Goal: Information Seeking & Learning: Learn about a topic

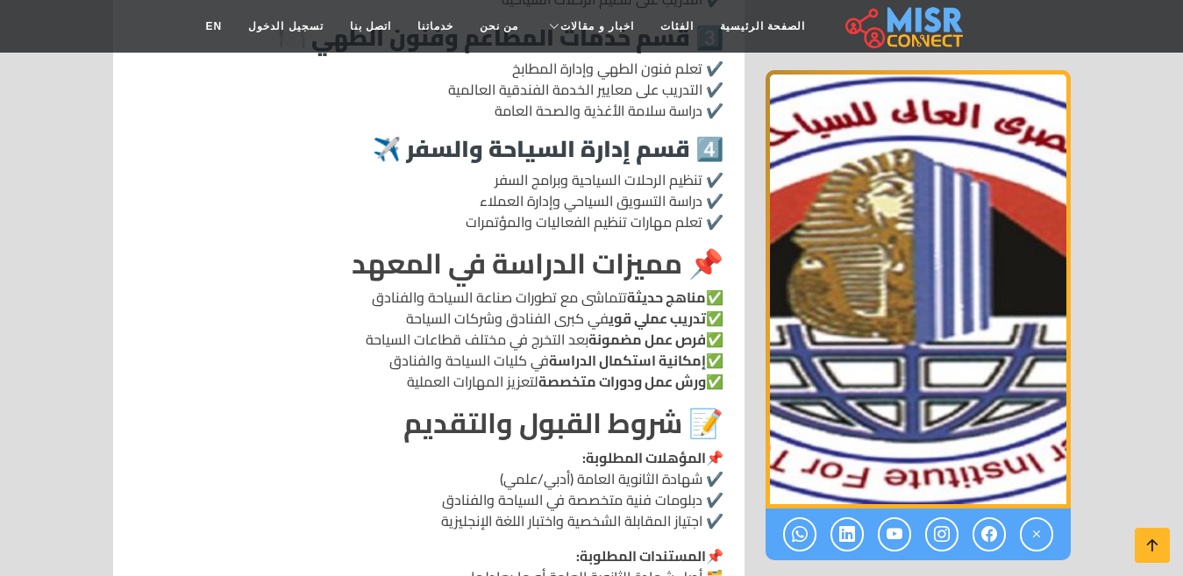
scroll to position [1579, 0]
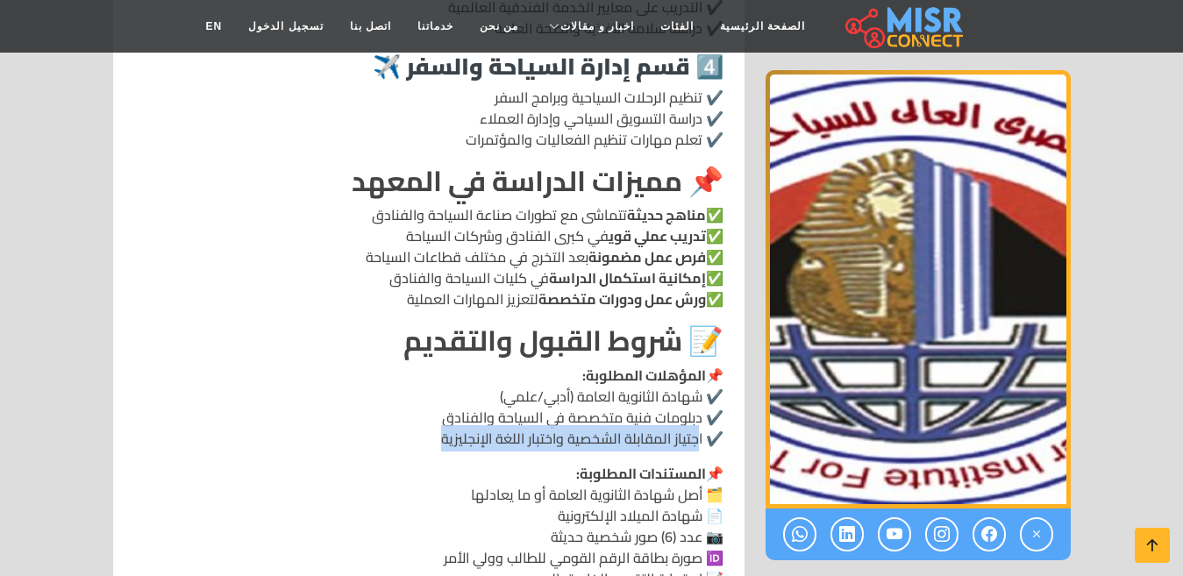
drag, startPoint x: 706, startPoint y: 403, endPoint x: 434, endPoint y: 395, distance: 272.0
click at [434, 395] on p "📌 المؤهلات المطلوبة: ✔️ شهادة الثانوية العامة (أدبي/علمي) ✔️ دبلومات فنية متخصص…" at bounding box center [428, 407] width 589 height 84
click at [375, 463] on p "📌 المستندات المطلوبة: 🗂️ أصل شهادة الثانوية العامة أو ما يعادلها 📄 شهادة الميلا…" at bounding box center [428, 526] width 589 height 126
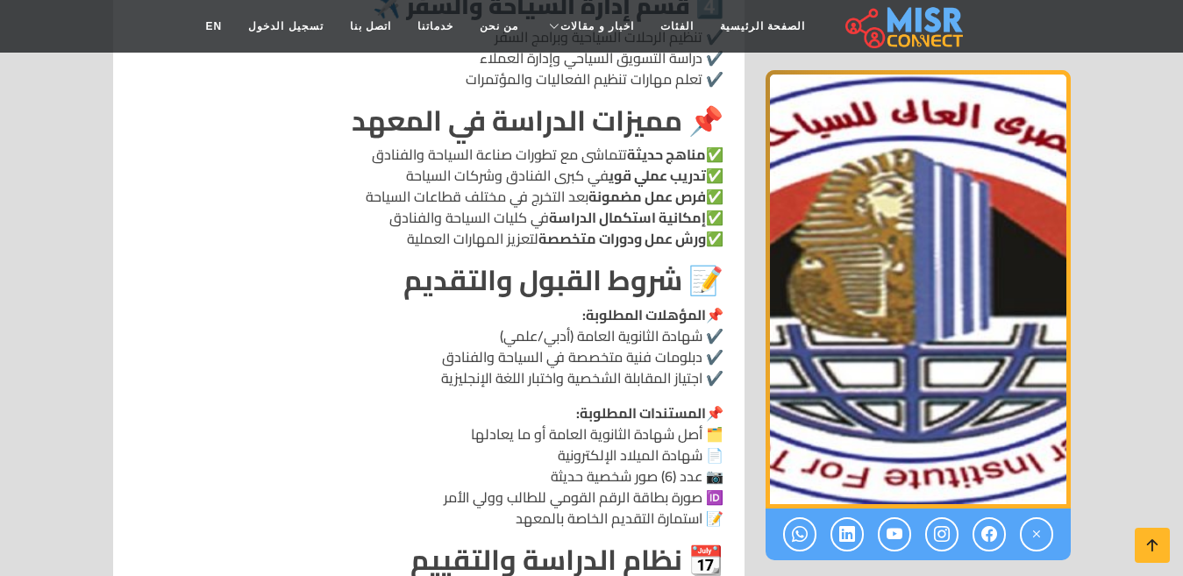
scroll to position [1666, 0]
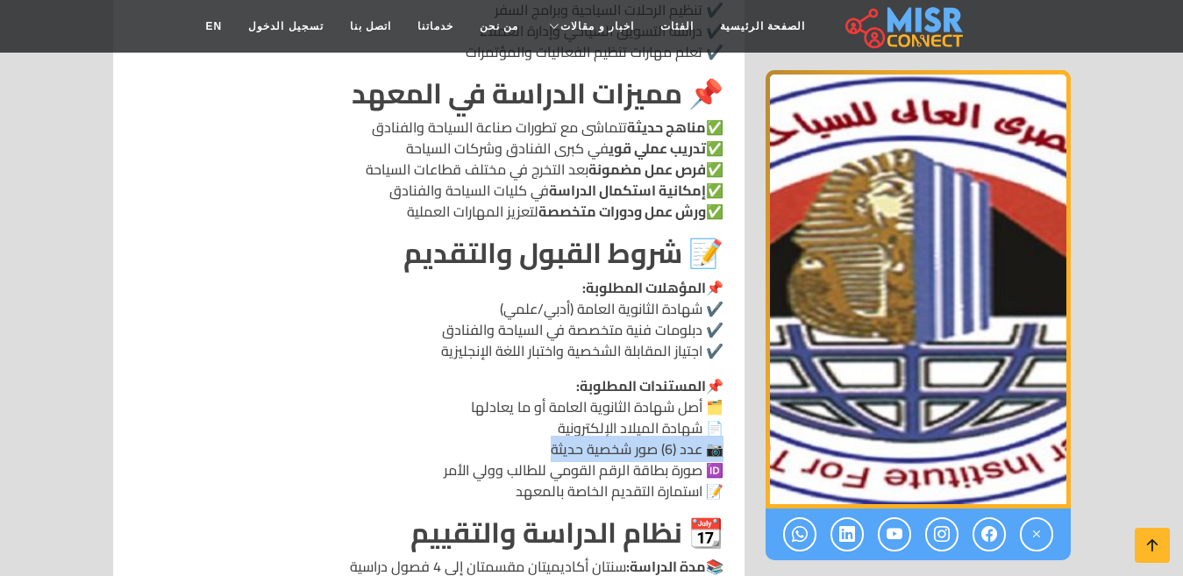
drag, startPoint x: 726, startPoint y: 408, endPoint x: 547, endPoint y: 409, distance: 178.9
click at [547, 409] on div "المعهد الفني للسياحة والفنادق بالمطرية 📍 العنوان: الشارع الجديد، مساكن [GEOGRAP…" at bounding box center [429, 89] width 610 height 1951
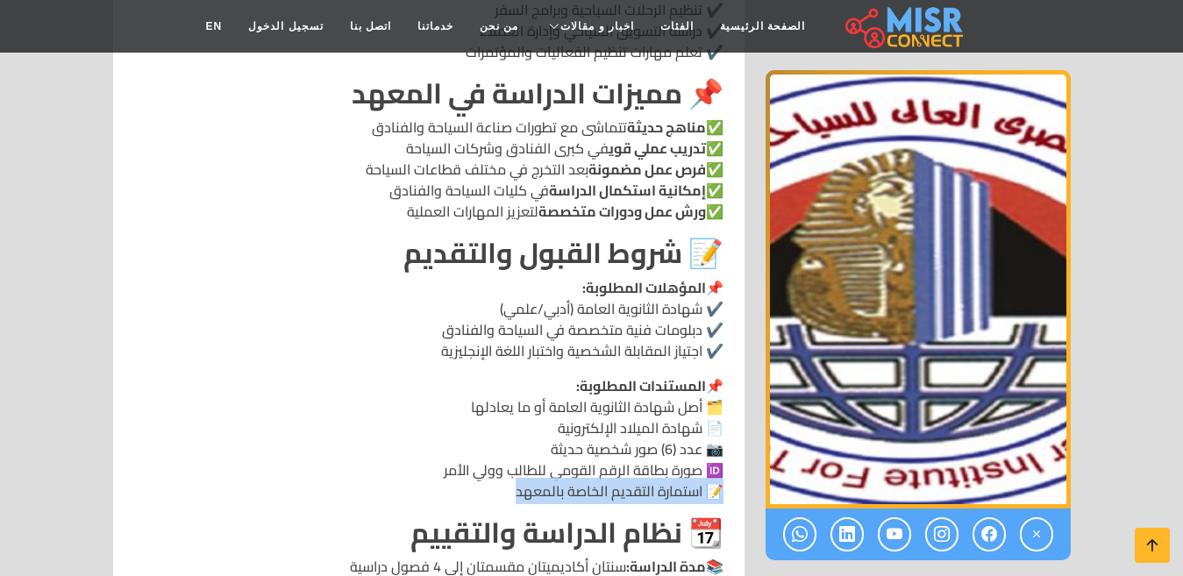
drag, startPoint x: 724, startPoint y: 452, endPoint x: 493, endPoint y: 447, distance: 231.6
click at [493, 447] on div "المعهد الفني للسياحة والفنادق بالمطرية 📍 العنوان: الشارع الجديد، مساكن [GEOGRAP…" at bounding box center [429, 89] width 610 height 1951
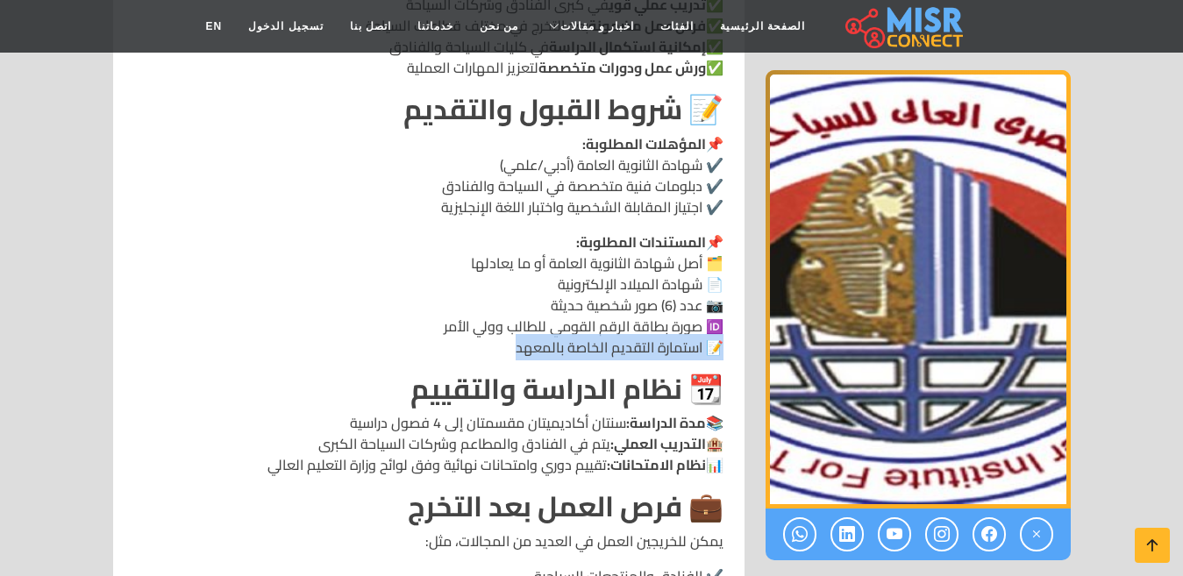
scroll to position [1842, 0]
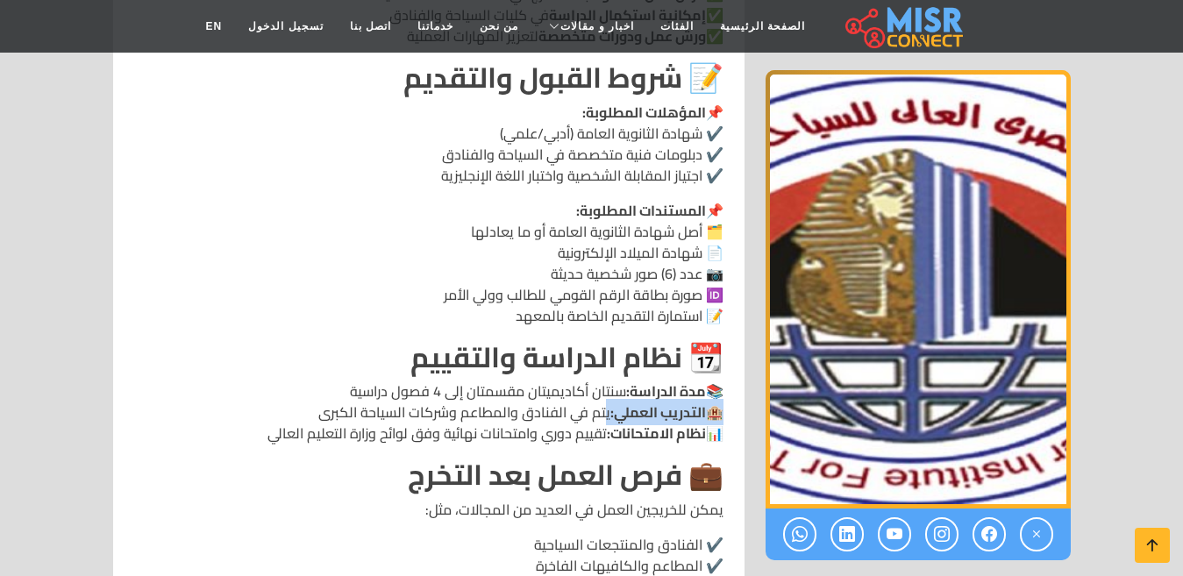
drag, startPoint x: 727, startPoint y: 372, endPoint x: 608, endPoint y: 375, distance: 119.3
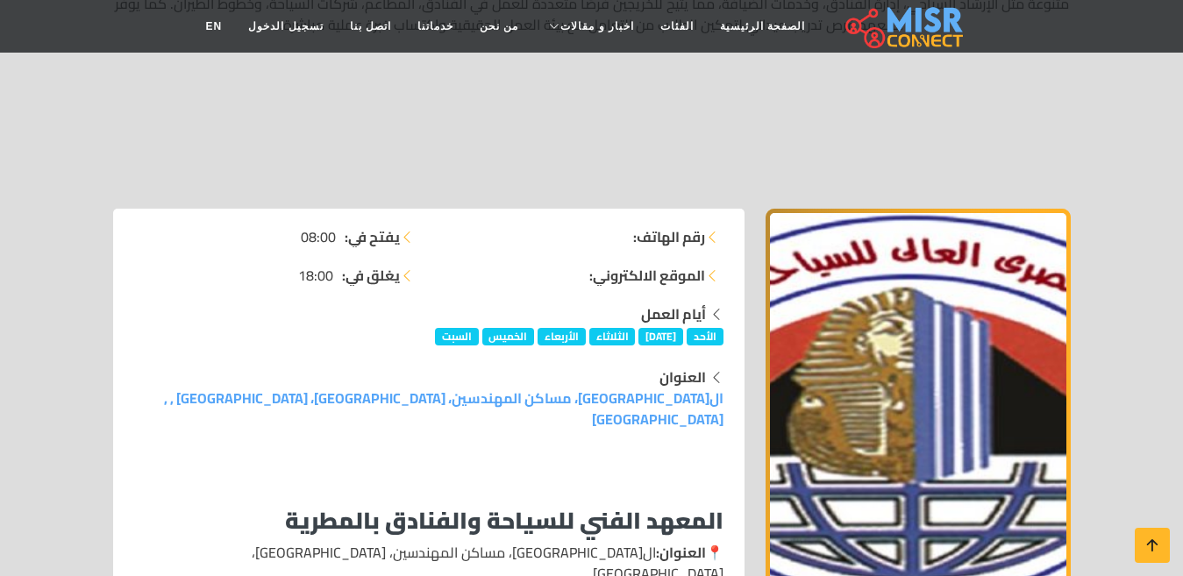
scroll to position [88, 0]
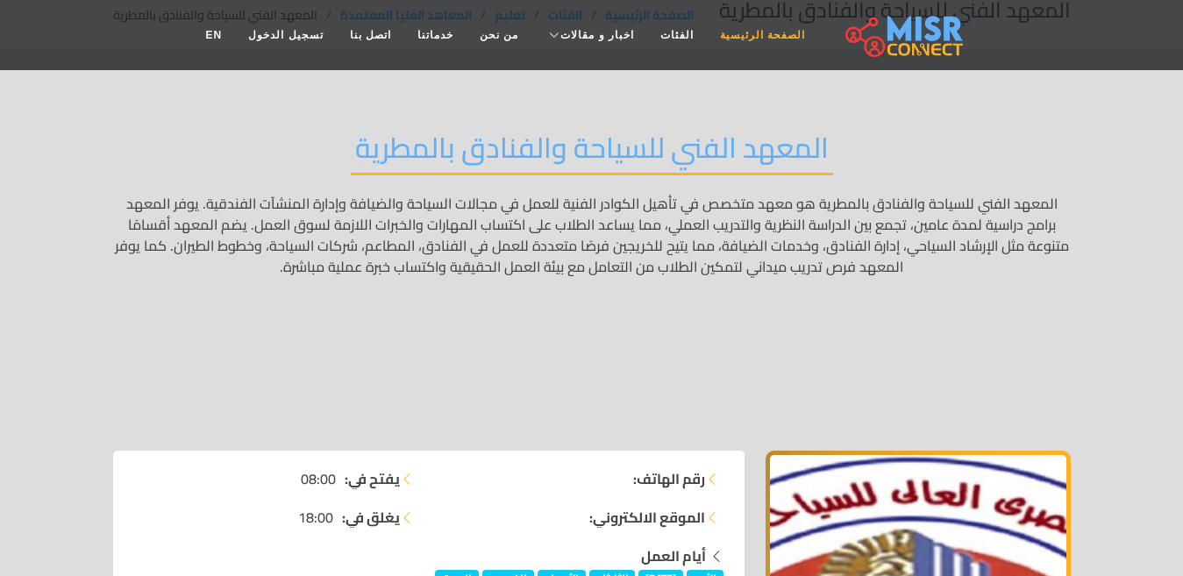
click at [756, 37] on link "الصفحة الرئيسية" at bounding box center [762, 34] width 111 height 33
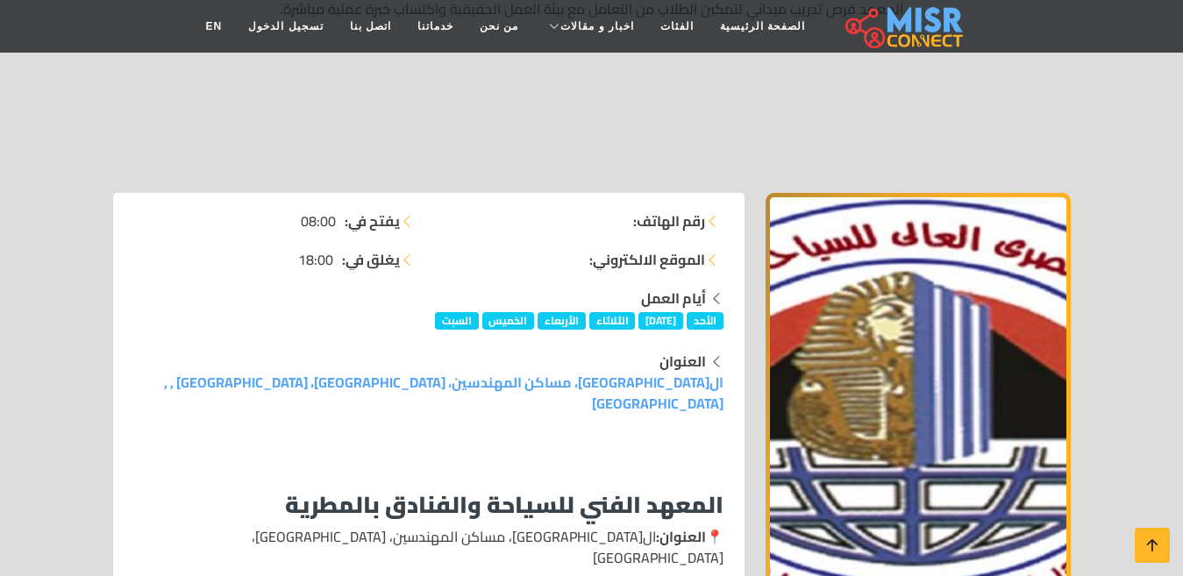
scroll to position [438, 0]
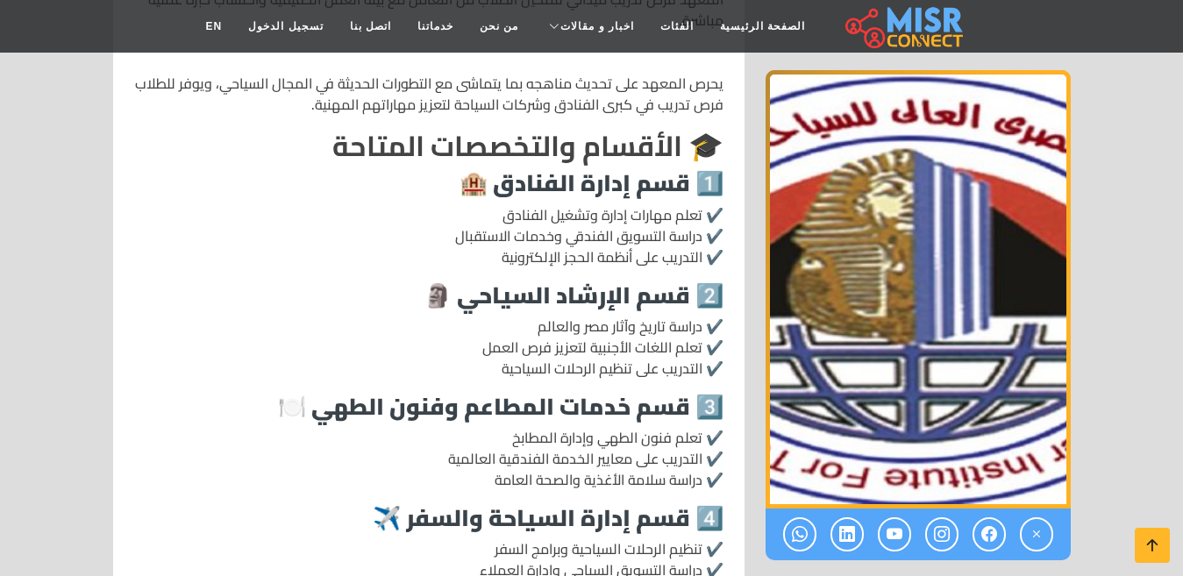
scroll to position [1140, 0]
